Goal: Check status

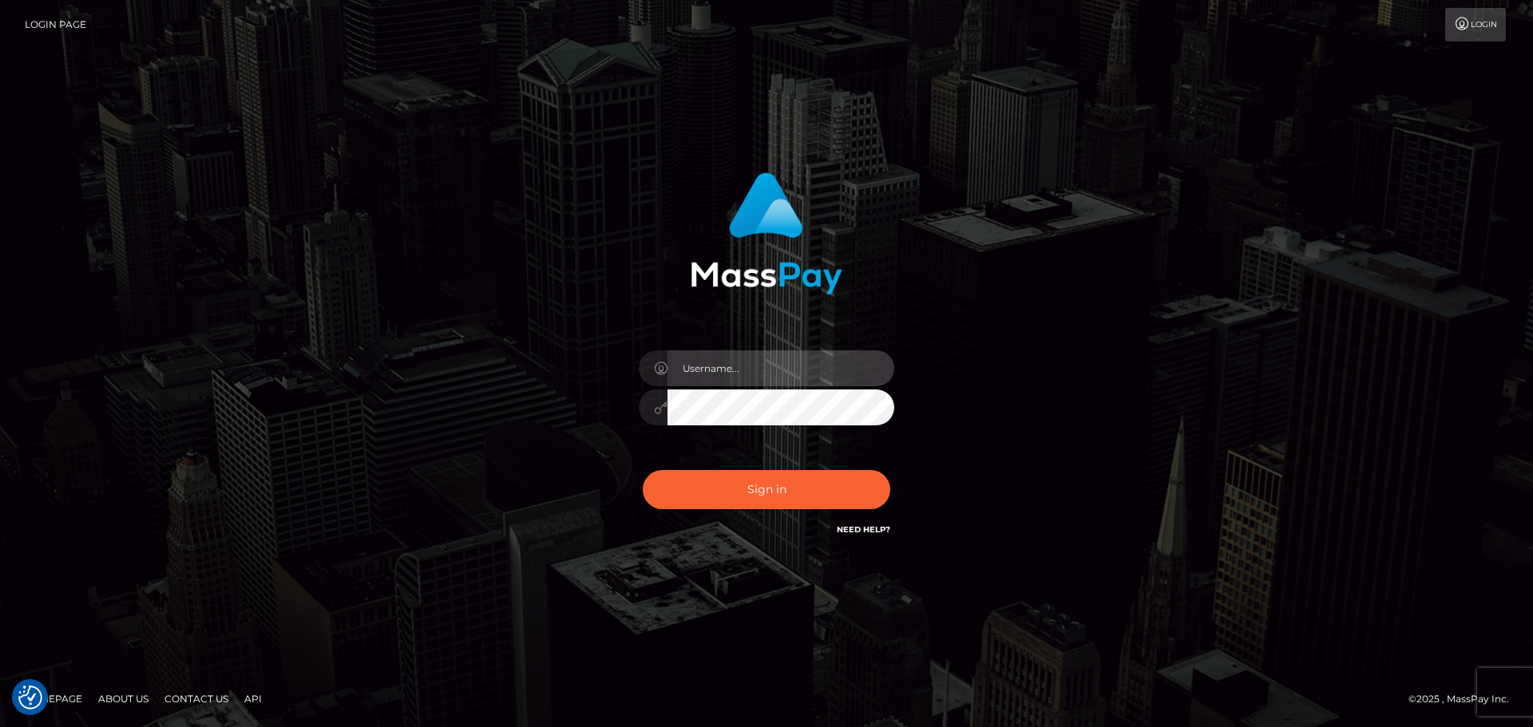
click at [791, 353] on input "text" at bounding box center [780, 368] width 227 height 36
type input "Seleen"
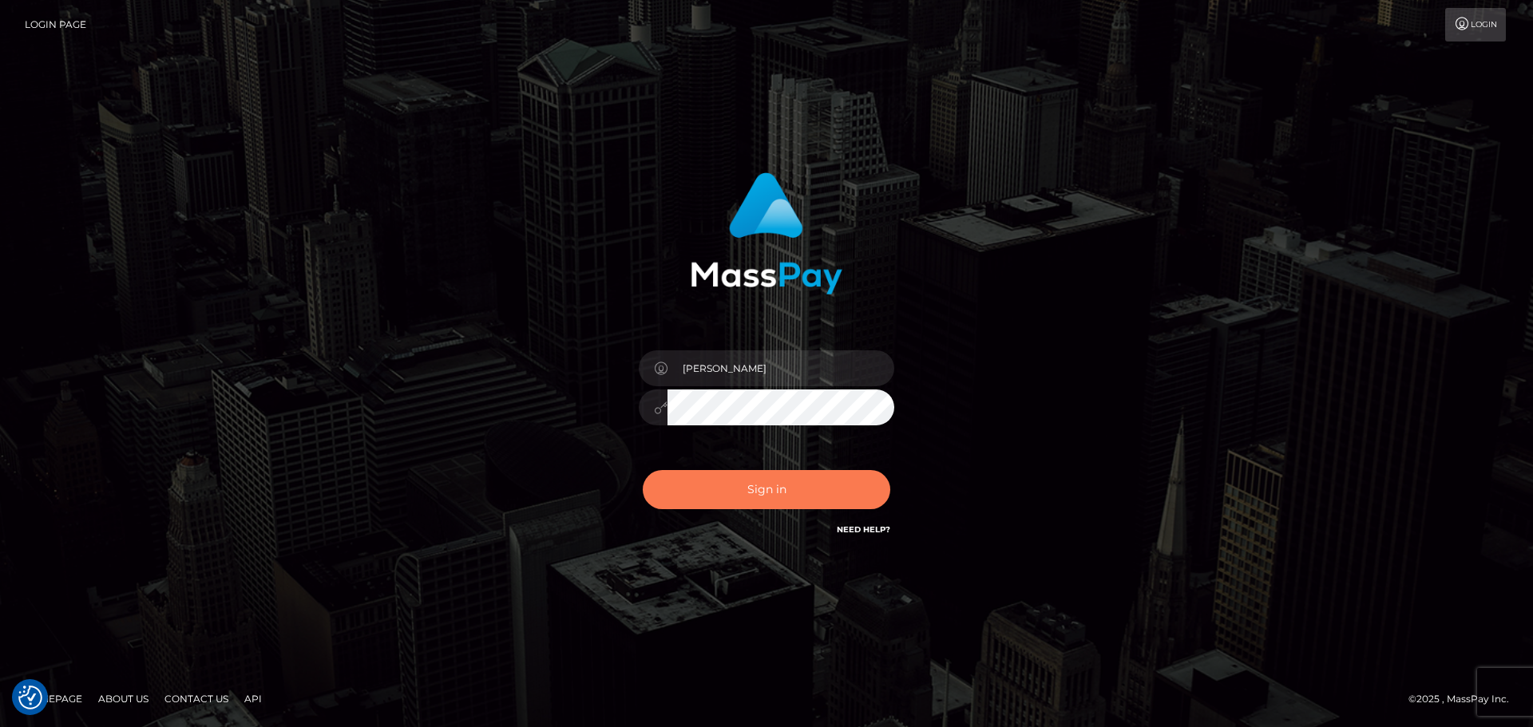
click at [795, 489] on button "Sign in" at bounding box center [766, 489] width 247 height 39
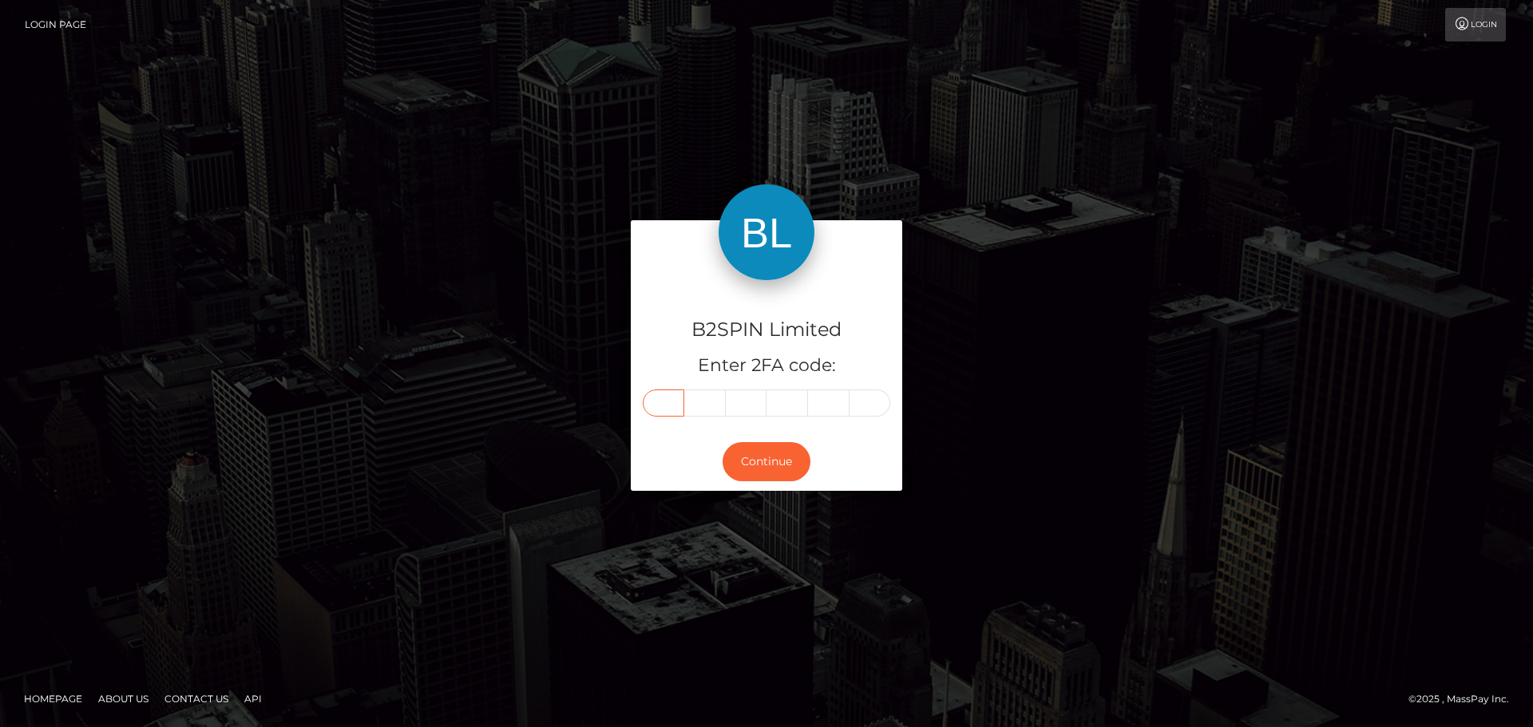
paste input "6"
type input "6"
type input "0"
type input "6"
type input "5"
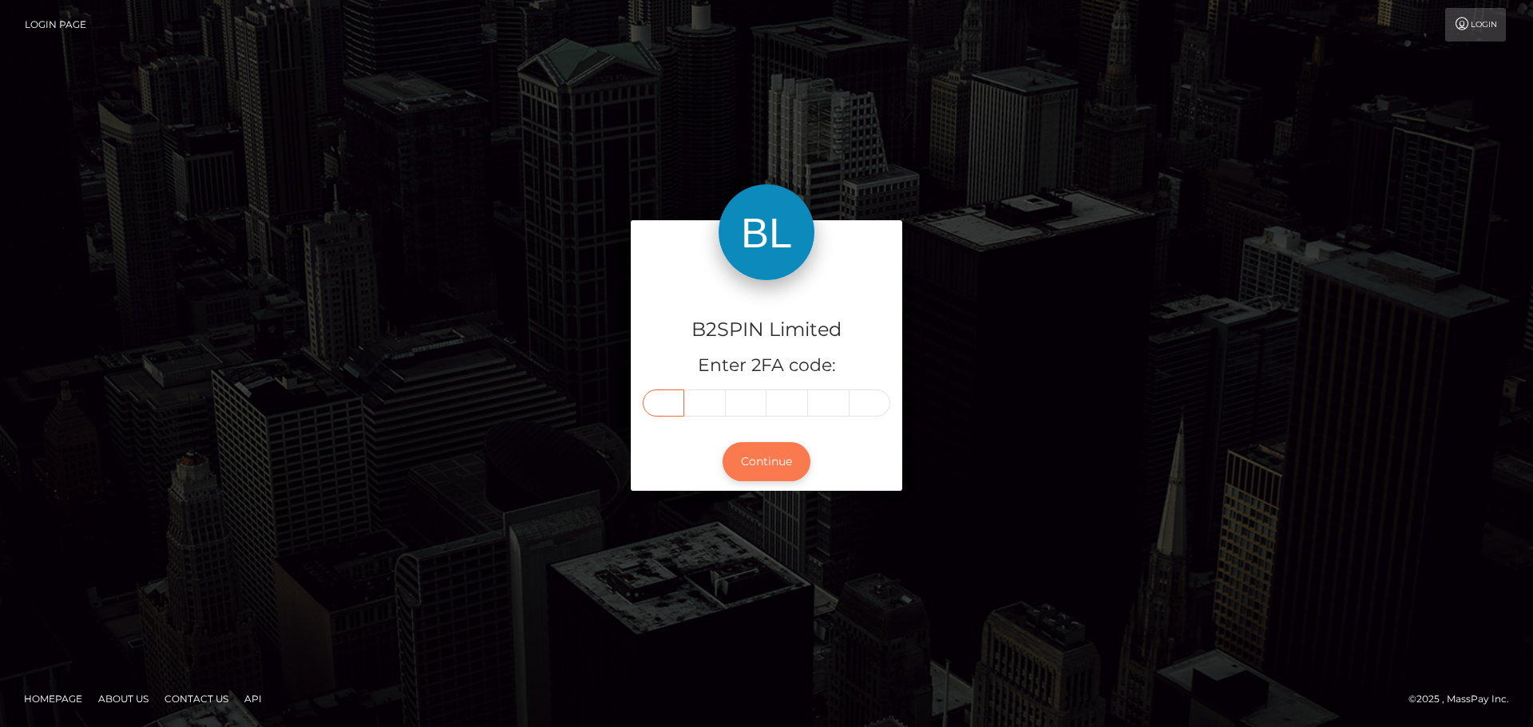
type input "1"
type input "5"
click at [772, 444] on button "Continue" at bounding box center [766, 461] width 88 height 39
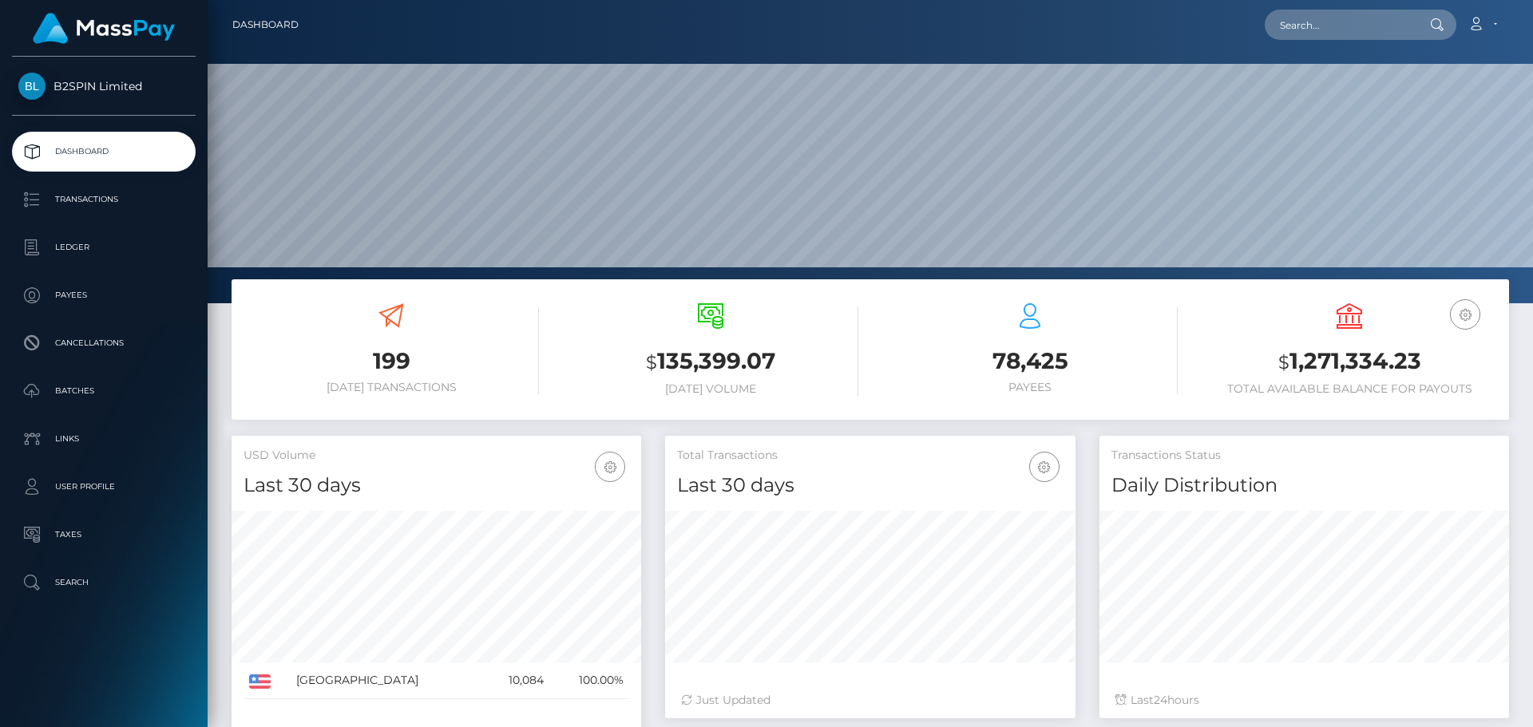
scroll to position [283, 410]
click at [1347, 36] on input "text" at bounding box center [1339, 25] width 150 height 30
paste input "3346667"
click at [1355, 24] on input "3346667" at bounding box center [1339, 25] width 150 height 30
paste input "14fbe90c-fc23-4bf9-951a-bd453a1b97f0"
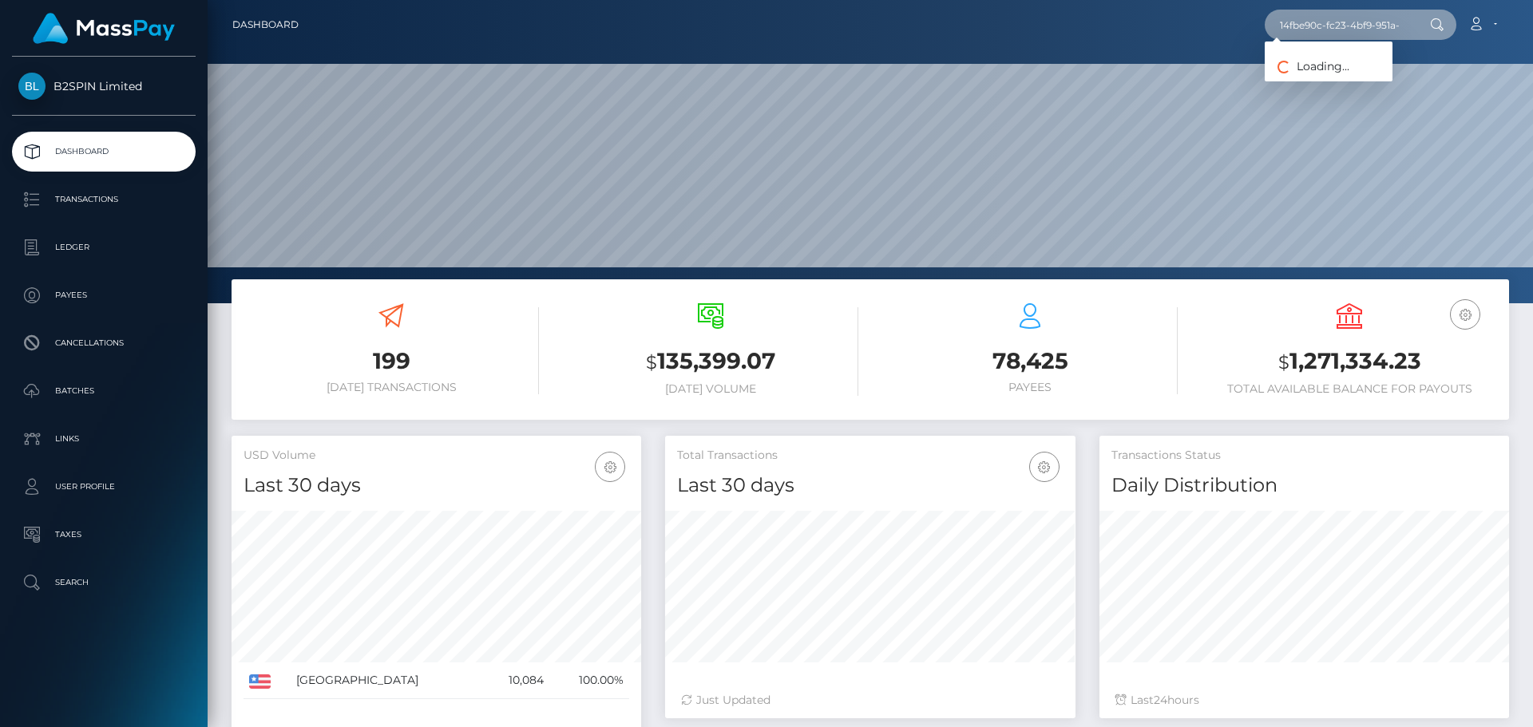
scroll to position [0, 68]
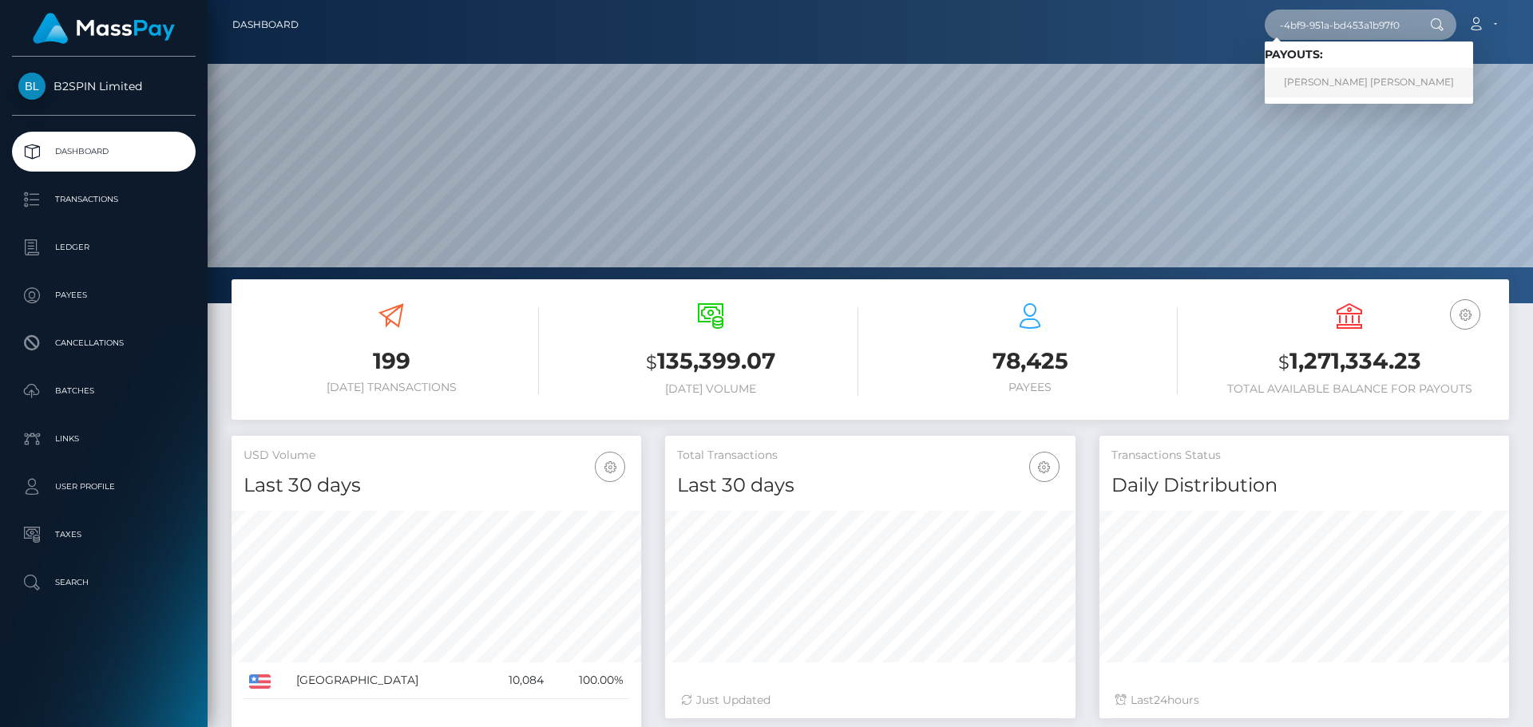
type input "14fbe90c-fc23-4bf9-951a-bd453a1b97f0"
click at [1356, 83] on link "KENDRA ASHLI SMITH" at bounding box center [1368, 83] width 208 height 30
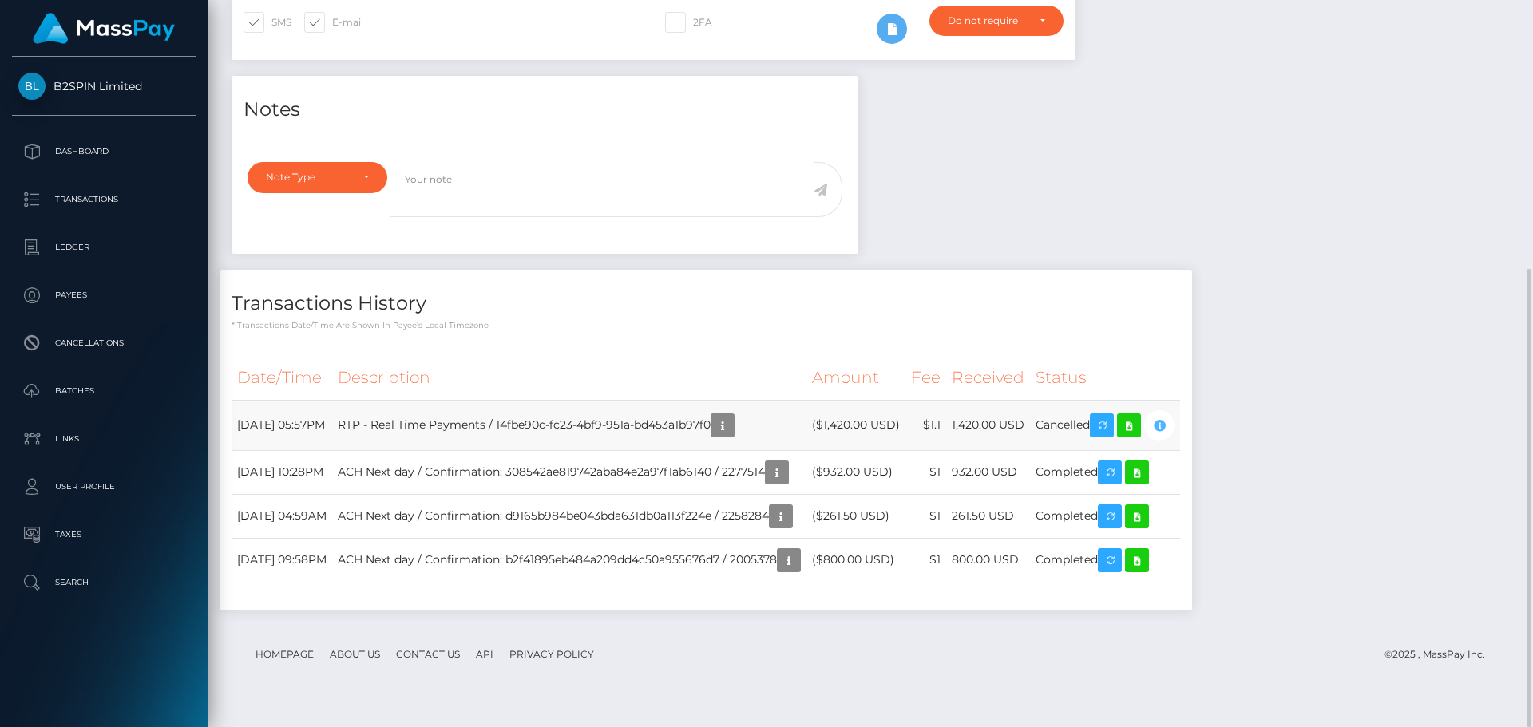
scroll to position [192, 410]
click at [1169, 436] on icon "button" at bounding box center [1158, 426] width 19 height 20
click at [1104, 446] on td "Cancelled" at bounding box center [1105, 425] width 150 height 50
click at [1117, 450] on td "Cancelled" at bounding box center [1105, 425] width 150 height 50
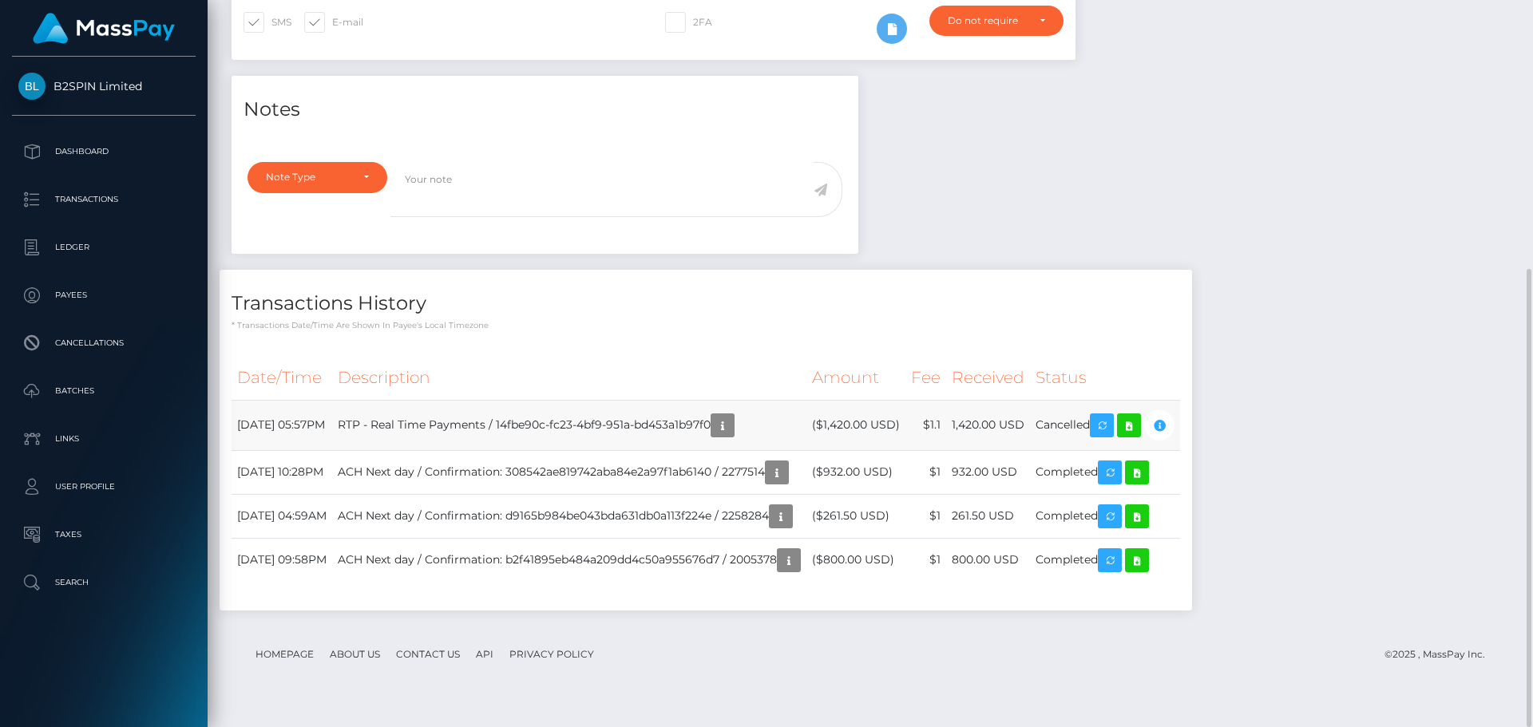
click at [1117, 450] on td "Cancelled" at bounding box center [1105, 425] width 150 height 50
